Goal: Check status: Check status

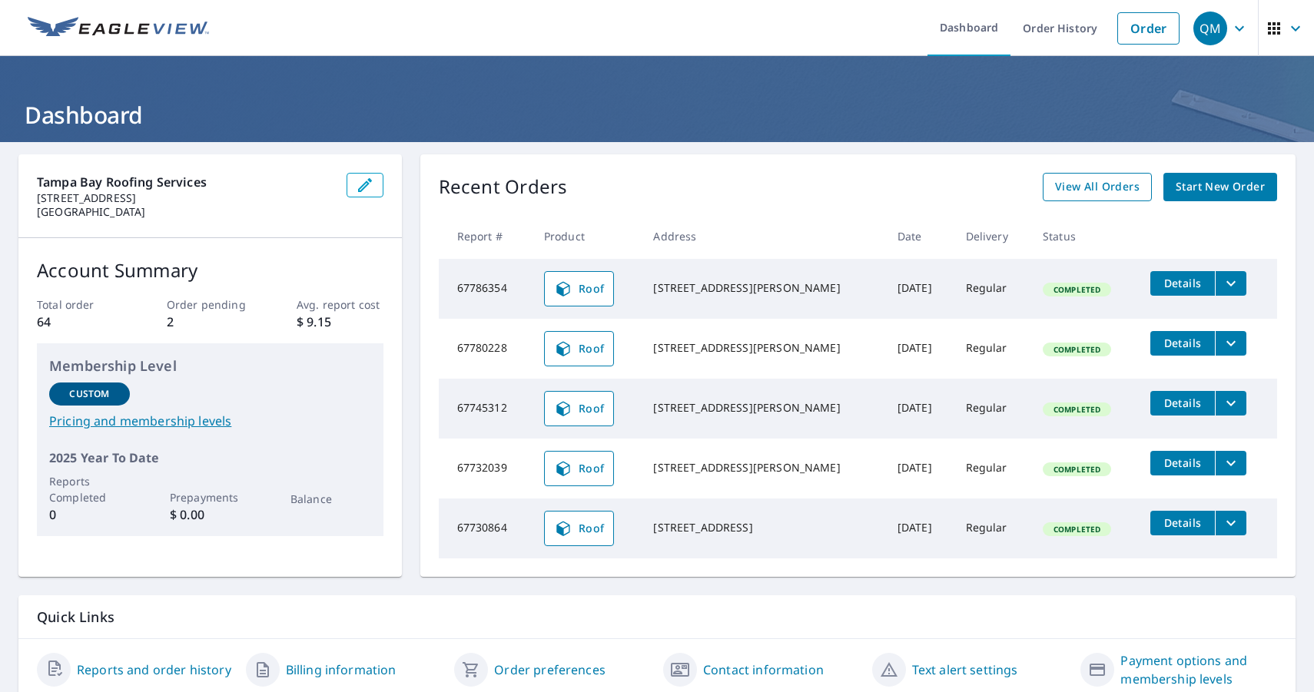
click at [1118, 183] on span "View All Orders" at bounding box center [1097, 186] width 85 height 19
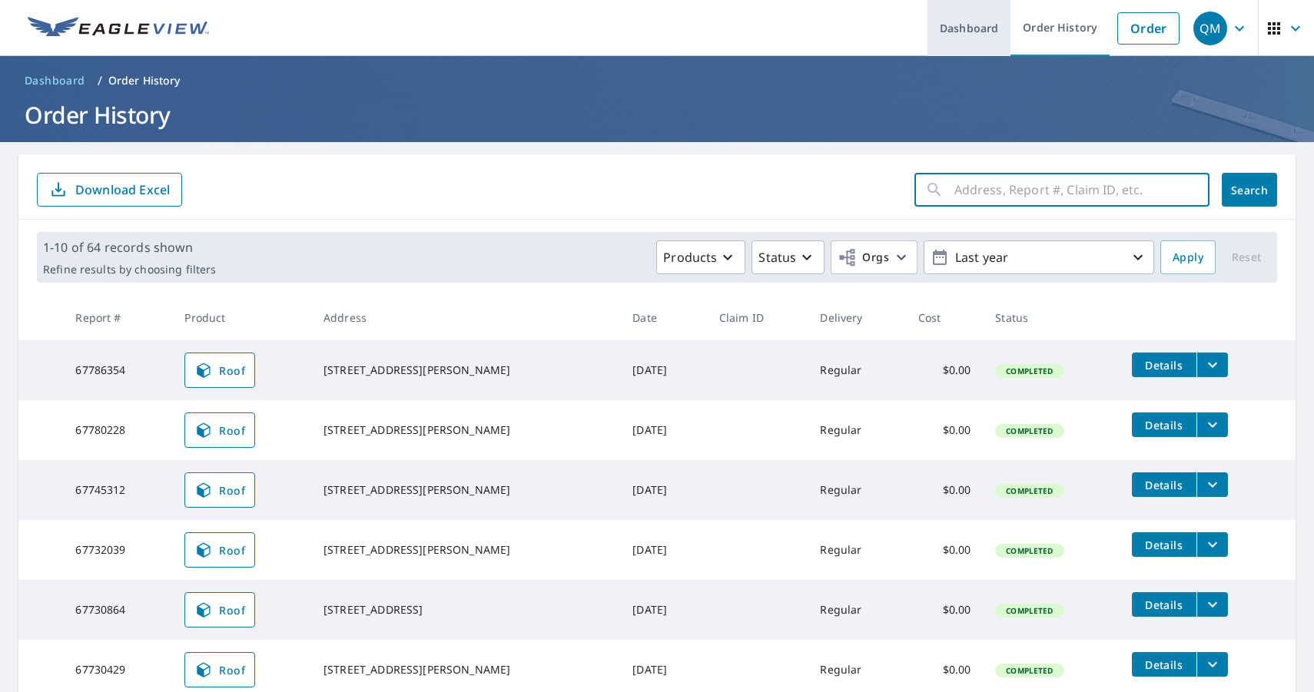
click at [980, 204] on input "text" at bounding box center [1081, 189] width 255 height 43
type input "[STREET_ADDRESS][PERSON_NAME]"
click at [1249, 190] on button "Search" at bounding box center [1249, 190] width 55 height 34
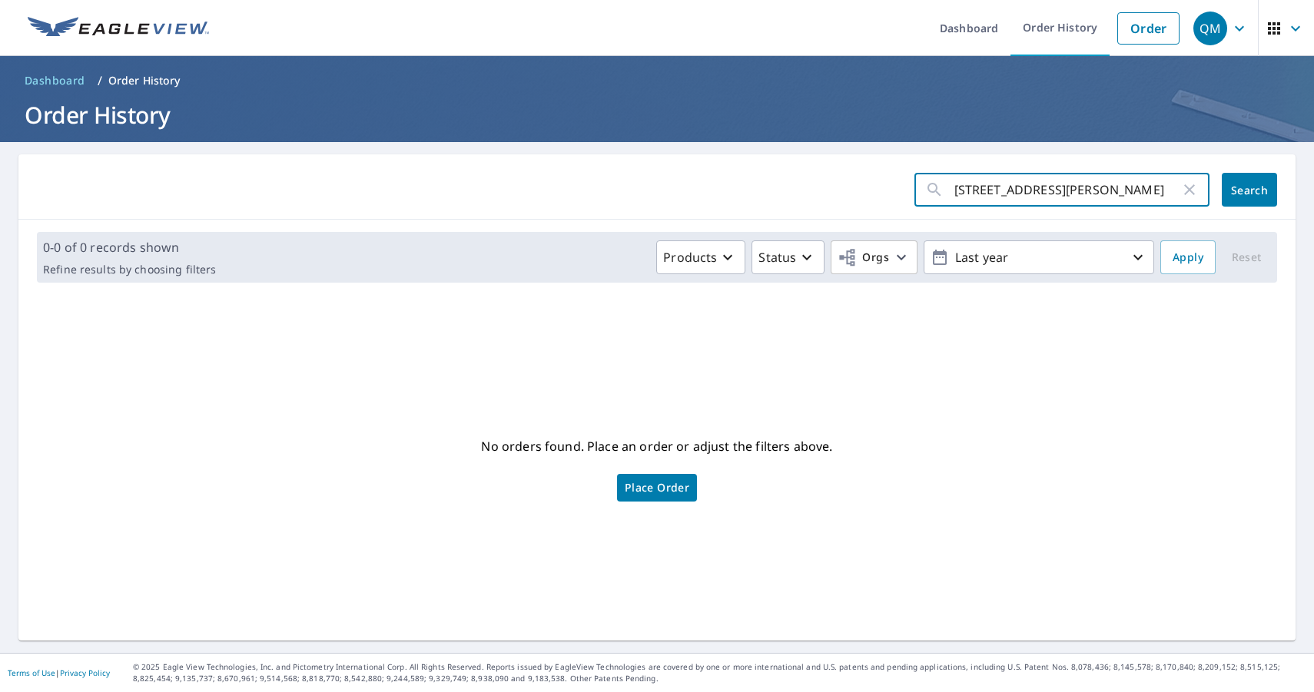
click at [991, 192] on input "[STREET_ADDRESS][PERSON_NAME]" at bounding box center [1067, 189] width 226 height 43
type input "[STREET_ADDRESS][PERSON_NAME]"
click at [1249, 190] on button "Search" at bounding box center [1249, 190] width 55 height 34
click at [987, 187] on input "[STREET_ADDRESS][PERSON_NAME]" at bounding box center [1067, 189] width 226 height 43
click at [1017, 191] on input "[STREET_ADDRESS][PERSON_NAME]" at bounding box center [1067, 189] width 226 height 43
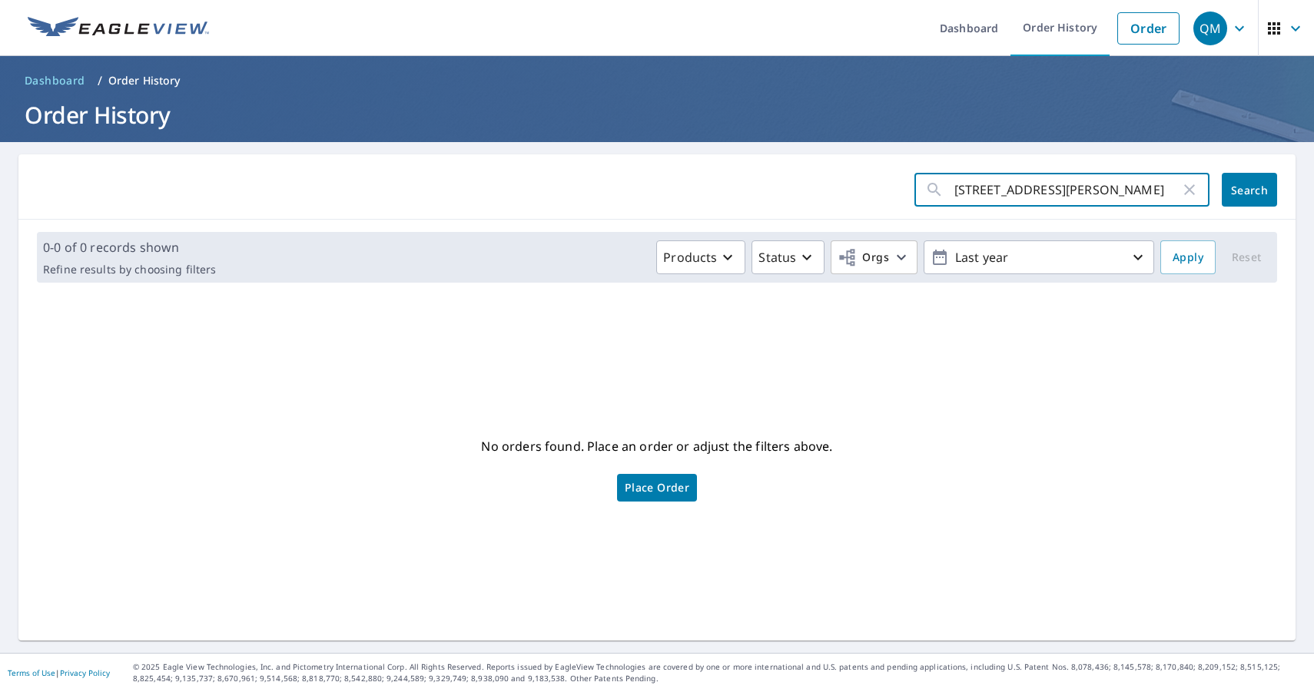
click at [1047, 190] on input "[STREET_ADDRESS][PERSON_NAME]" at bounding box center [1067, 189] width 226 height 43
type input "[STREET_ADDRESS][PERSON_NAME]"
click at [1256, 199] on button "Search" at bounding box center [1249, 190] width 55 height 34
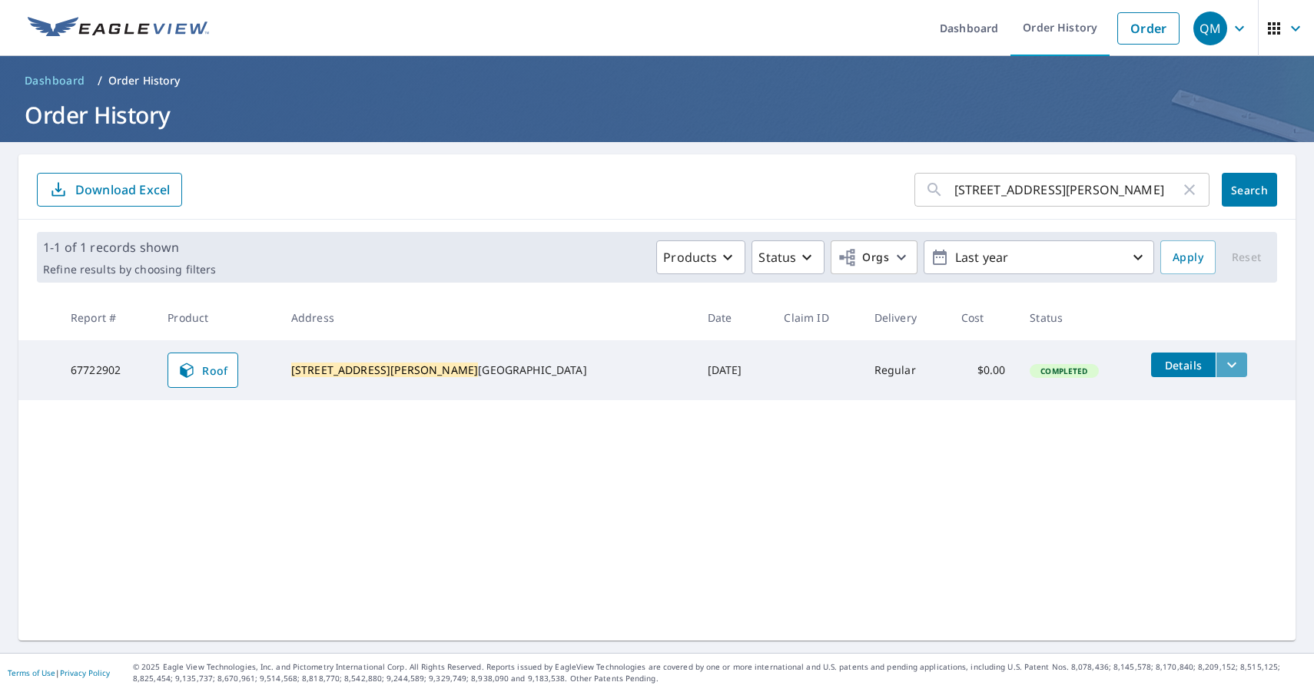
click at [1223, 364] on icon "filesDropdownBtn-67722902" at bounding box center [1232, 365] width 18 height 18
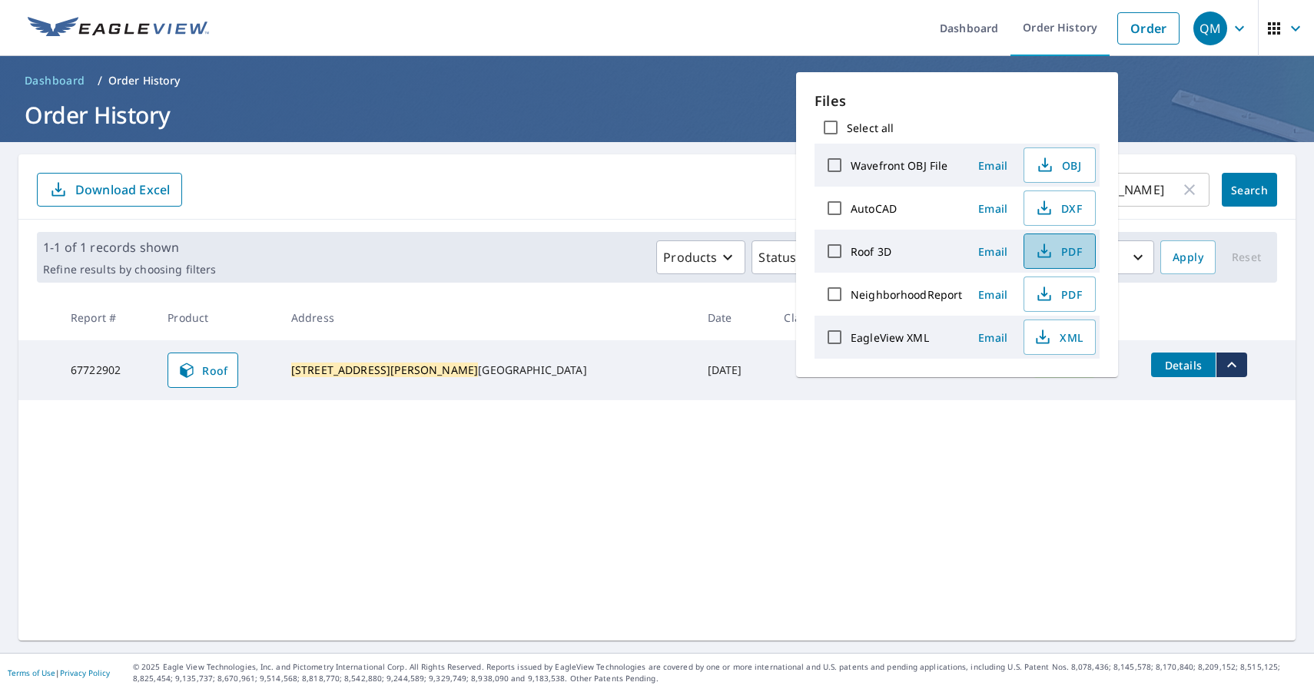
click at [1041, 254] on icon "button" at bounding box center [1044, 251] width 18 height 18
click at [584, 168] on div "[STREET_ADDRESS][PERSON_NAME] ​ Search Download Excel" at bounding box center [656, 186] width 1277 height 65
